Goal: Find specific page/section: Find specific page/section

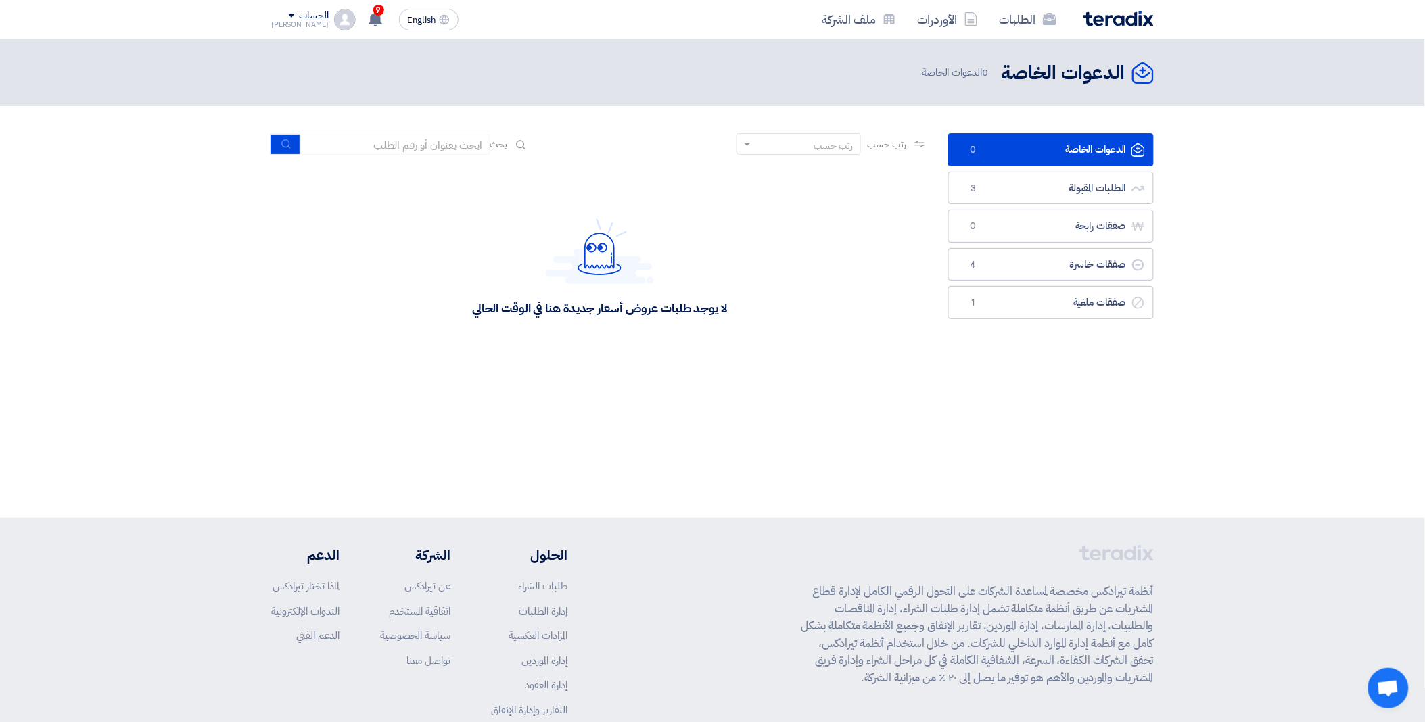
click at [790, 661] on div "أنظمة تيرادكس مخصصة لمساعدة الشركات على التحول الرقمي الكامل لإدارة قطاع المشتر…" at bounding box center [712, 654] width 883 height 218
click at [614, 307] on div "لا يوجد طلبات عروض أسعار جديدة هنا في الوقت الحالي" at bounding box center [599, 308] width 255 height 16
click at [614, 256] on img at bounding box center [600, 252] width 108 height 66
click at [593, 239] on img at bounding box center [600, 252] width 108 height 66
click at [593, 245] on img at bounding box center [600, 252] width 108 height 66
